Goal: Task Accomplishment & Management: Manage account settings

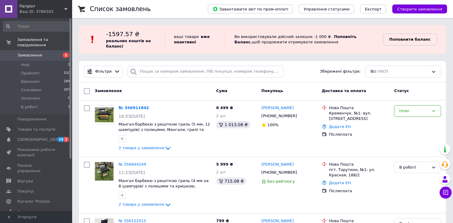
click at [420, 39] on b "Поповнити баланс" at bounding box center [409, 39] width 41 height 4
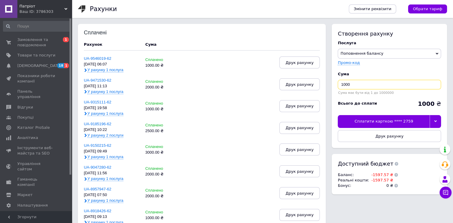
drag, startPoint x: 332, startPoint y: 84, endPoint x: 324, endPoint y: 85, distance: 8.2
type input "2000"
click at [434, 119] on div at bounding box center [434, 121] width 11 height 13
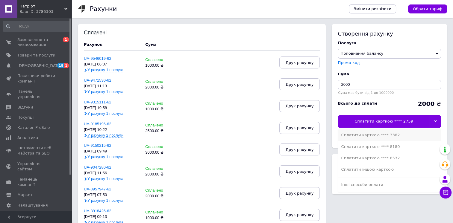
click at [409, 139] on li "Сплатити карткою **** 3382" at bounding box center [389, 135] width 103 height 11
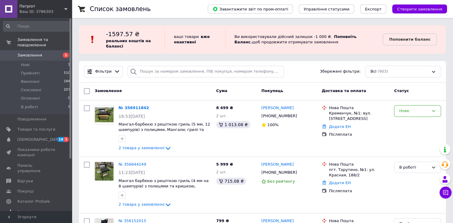
click at [416, 78] on div "Фільтри Збережені фільтри: Всі (903)" at bounding box center [262, 72] width 366 height 22
click at [417, 108] on div "Нове" at bounding box center [414, 111] width 30 height 6
click at [410, 164] on li "В роботі" at bounding box center [417, 167] width 46 height 11
drag, startPoint x: 293, startPoint y: 116, endPoint x: 88, endPoint y: 222, distance: 230.1
click at [298, 116] on icon at bounding box center [300, 116] width 5 height 5
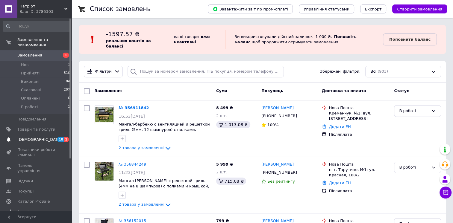
click at [61, 137] on span "18" at bounding box center [60, 139] width 7 height 5
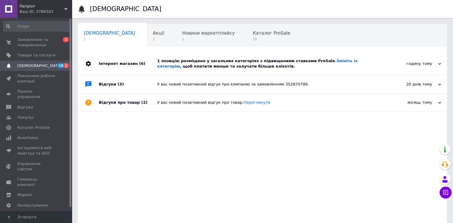
click at [185, 64] on div "1 позицію розміщено у загальних категоріях з підвищеними ставками ProSale. Змін…" at bounding box center [269, 63] width 224 height 11
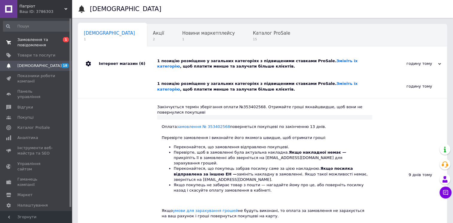
drag, startPoint x: 30, startPoint y: 41, endPoint x: 36, endPoint y: 17, distance: 24.1
click at [30, 41] on span "Замовлення та повідомлення" at bounding box center [36, 42] width 38 height 11
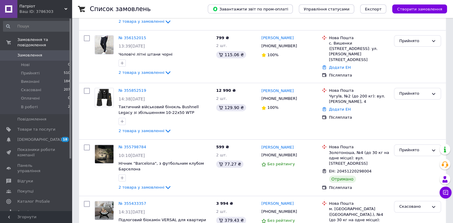
scroll to position [195, 0]
